Goal: Information Seeking & Learning: Learn about a topic

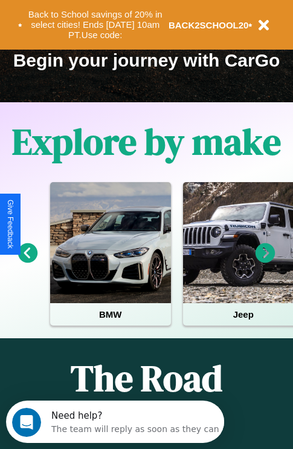
scroll to position [186, 0]
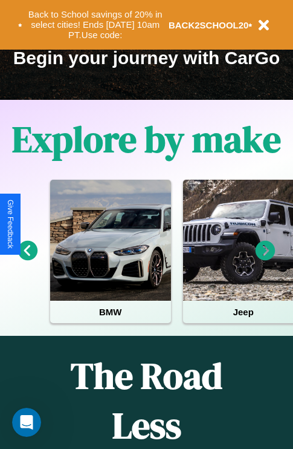
click at [27, 259] on icon at bounding box center [28, 251] width 20 height 20
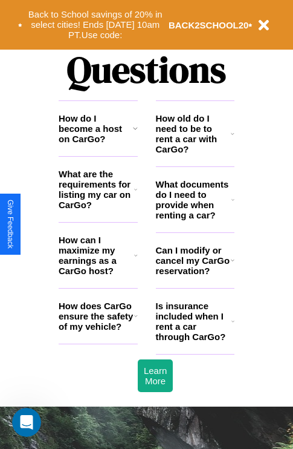
scroll to position [1465, 0]
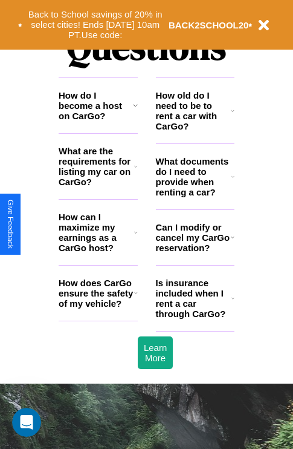
click at [195, 317] on h3 "Is insurance included when I rent a car through CarGo?" at bounding box center [194, 298] width 76 height 41
click at [195, 196] on h3 "What documents do I need to provide when renting a car?" at bounding box center [194, 176] width 76 height 41
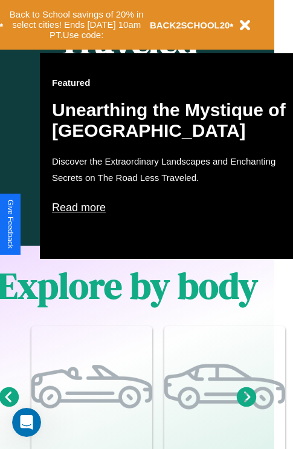
scroll to position [603, 19]
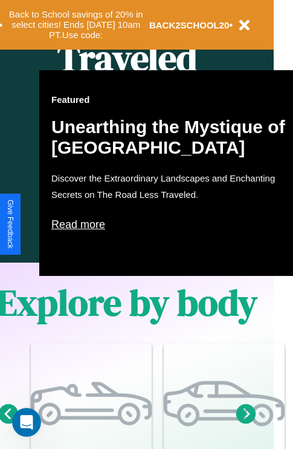
click at [172, 224] on p "Read more" at bounding box center [172, 224] width 242 height 19
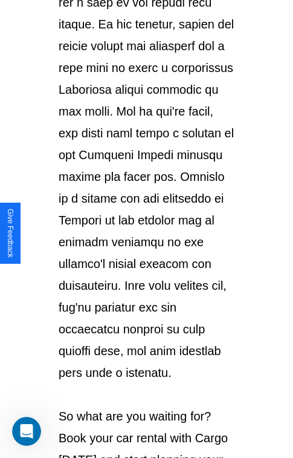
scroll to position [2091, 0]
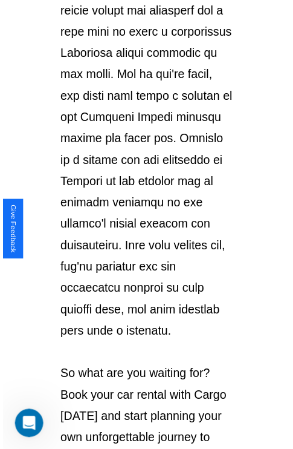
scroll to position [603, 19]
